Goal: Information Seeking & Learning: Learn about a topic

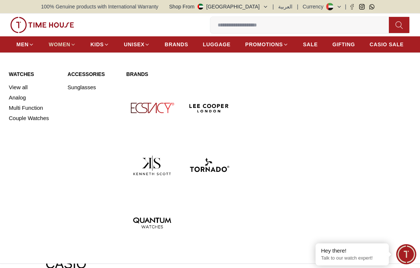
click at [70, 45] on span "WOMEN" at bounding box center [60, 44] width 22 height 7
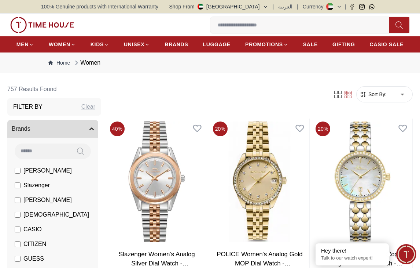
click at [90, 131] on button "Brands" at bounding box center [52, 129] width 91 height 18
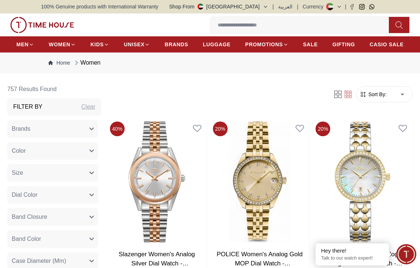
click at [90, 154] on button "Color" at bounding box center [52, 151] width 91 height 18
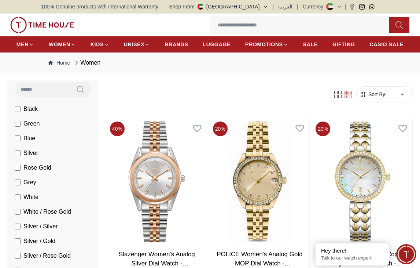
scroll to position [94, 0]
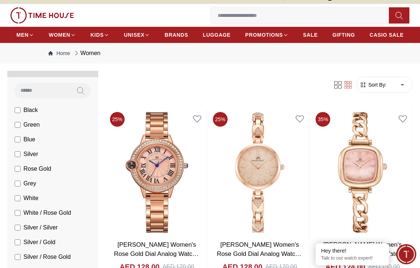
scroll to position [58, 0]
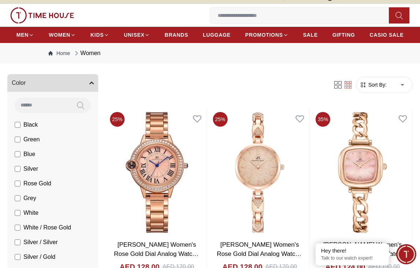
click at [89, 81] on icon "button" at bounding box center [91, 83] width 4 height 4
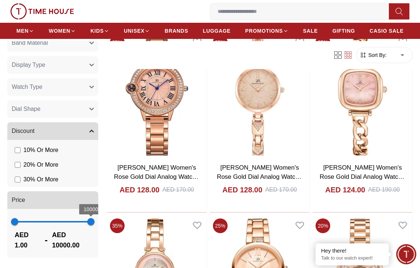
scroll to position [214, 0]
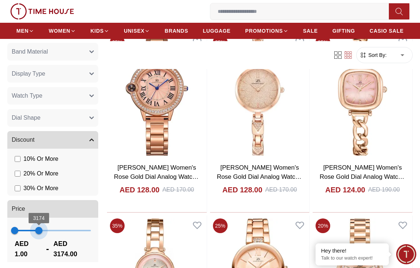
drag, startPoint x: 90, startPoint y: 220, endPoint x: 39, endPoint y: 226, distance: 51.3
click at [39, 227] on span "3174" at bounding box center [38, 230] width 7 height 7
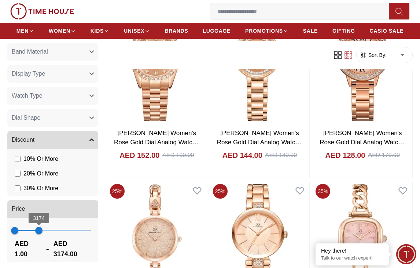
scroll to position [122, 0]
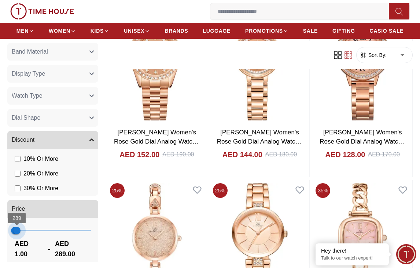
type input "***"
drag, startPoint x: 38, startPoint y: 230, endPoint x: 17, endPoint y: 237, distance: 22.7
click at [17, 234] on span "241" at bounding box center [16, 230] width 7 height 7
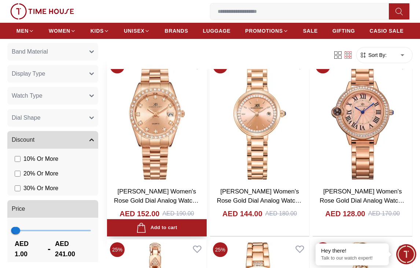
scroll to position [64, 0]
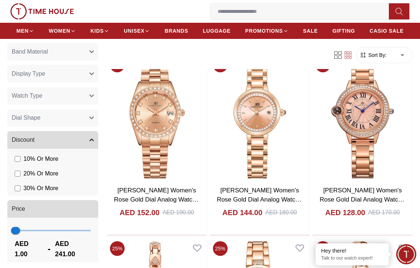
click at [383, 58] on span "Sort By:" at bounding box center [377, 54] width 20 height 7
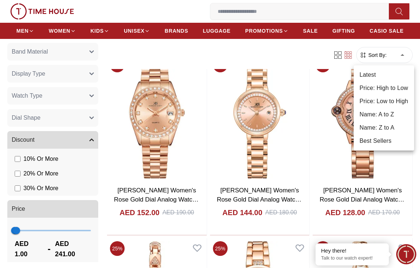
click at [379, 97] on li "Price: Low to High" at bounding box center [384, 101] width 61 height 13
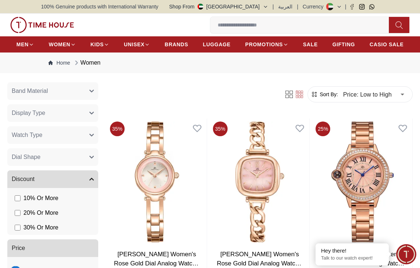
scroll to position [64, 0]
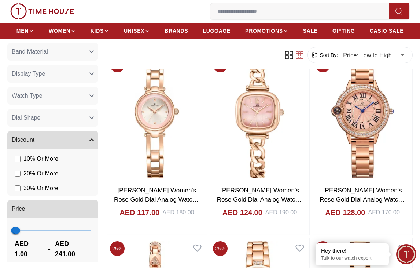
type input "******"
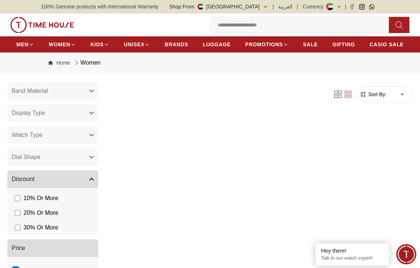
scroll to position [122, 0]
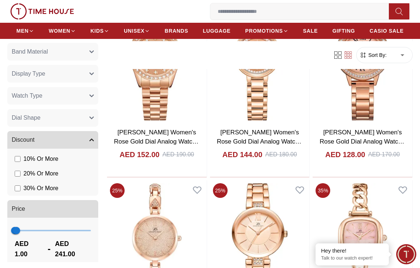
type input "****"
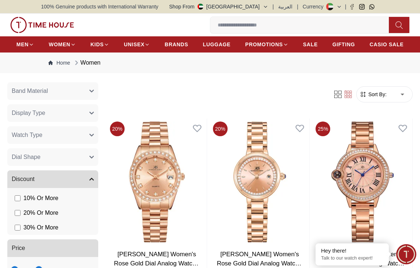
scroll to position [87, 0]
